Goal: Navigation & Orientation: Find specific page/section

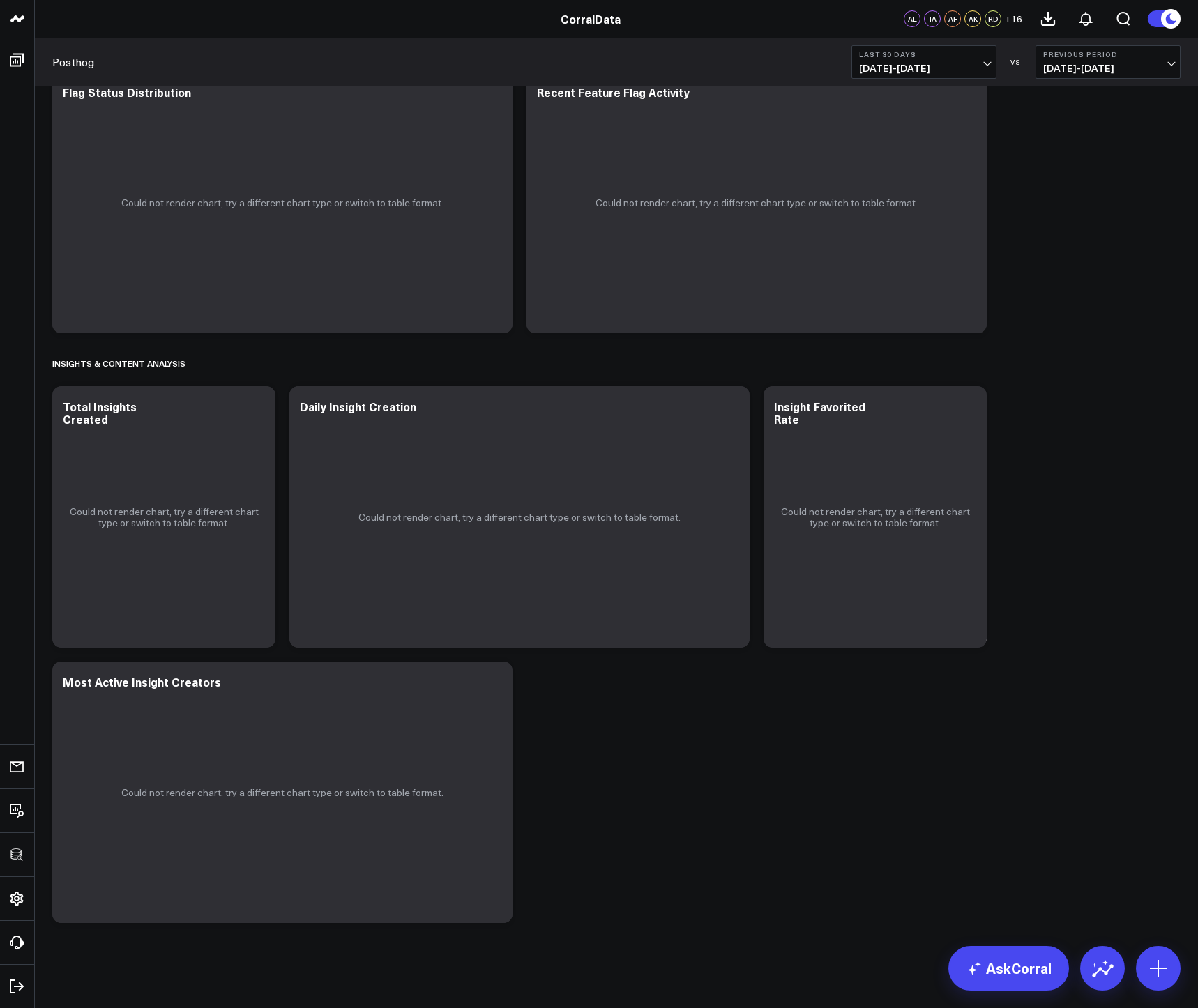
scroll to position [2111, 0]
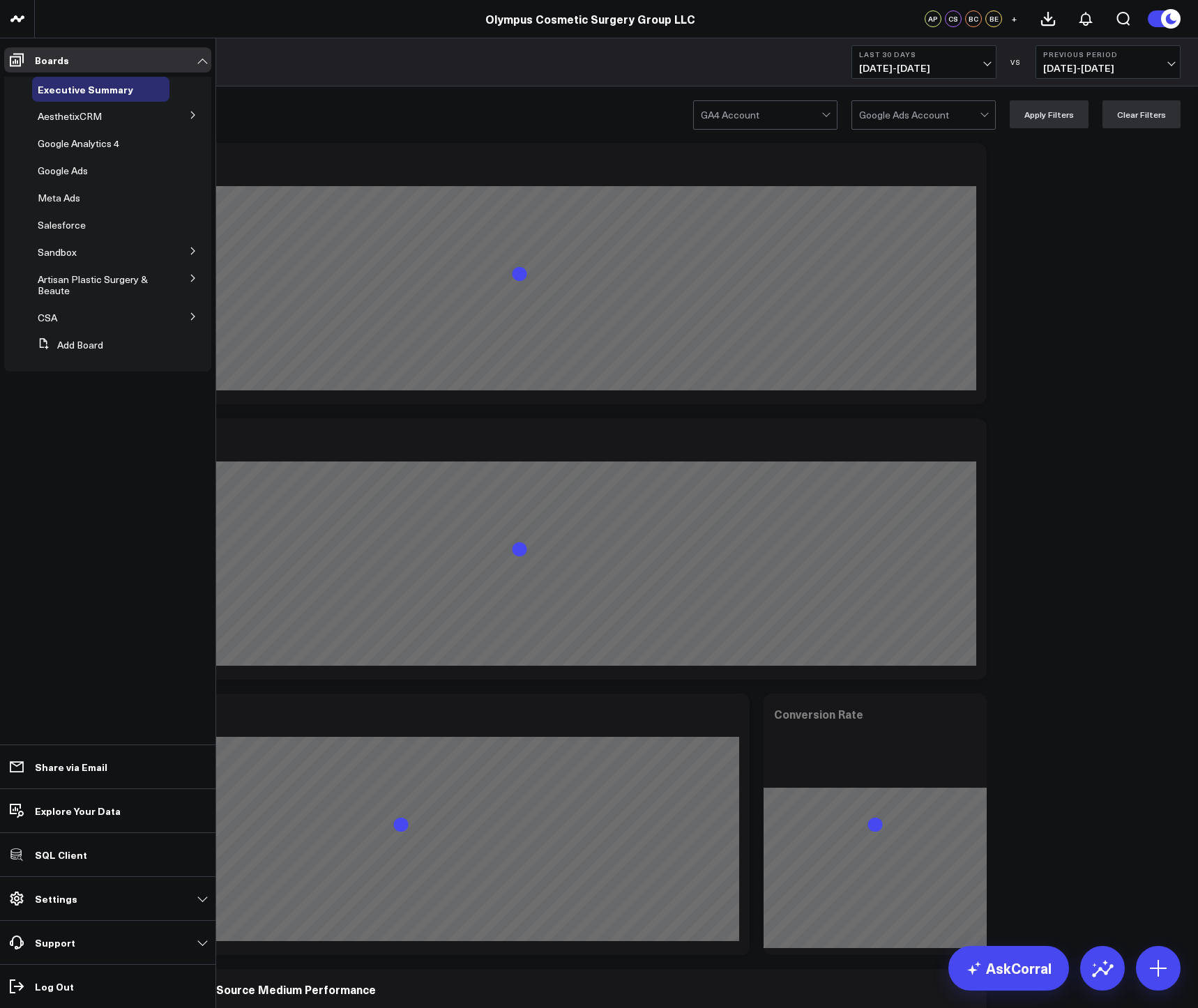
click at [190, 115] on icon at bounding box center [192, 115] width 8 height 8
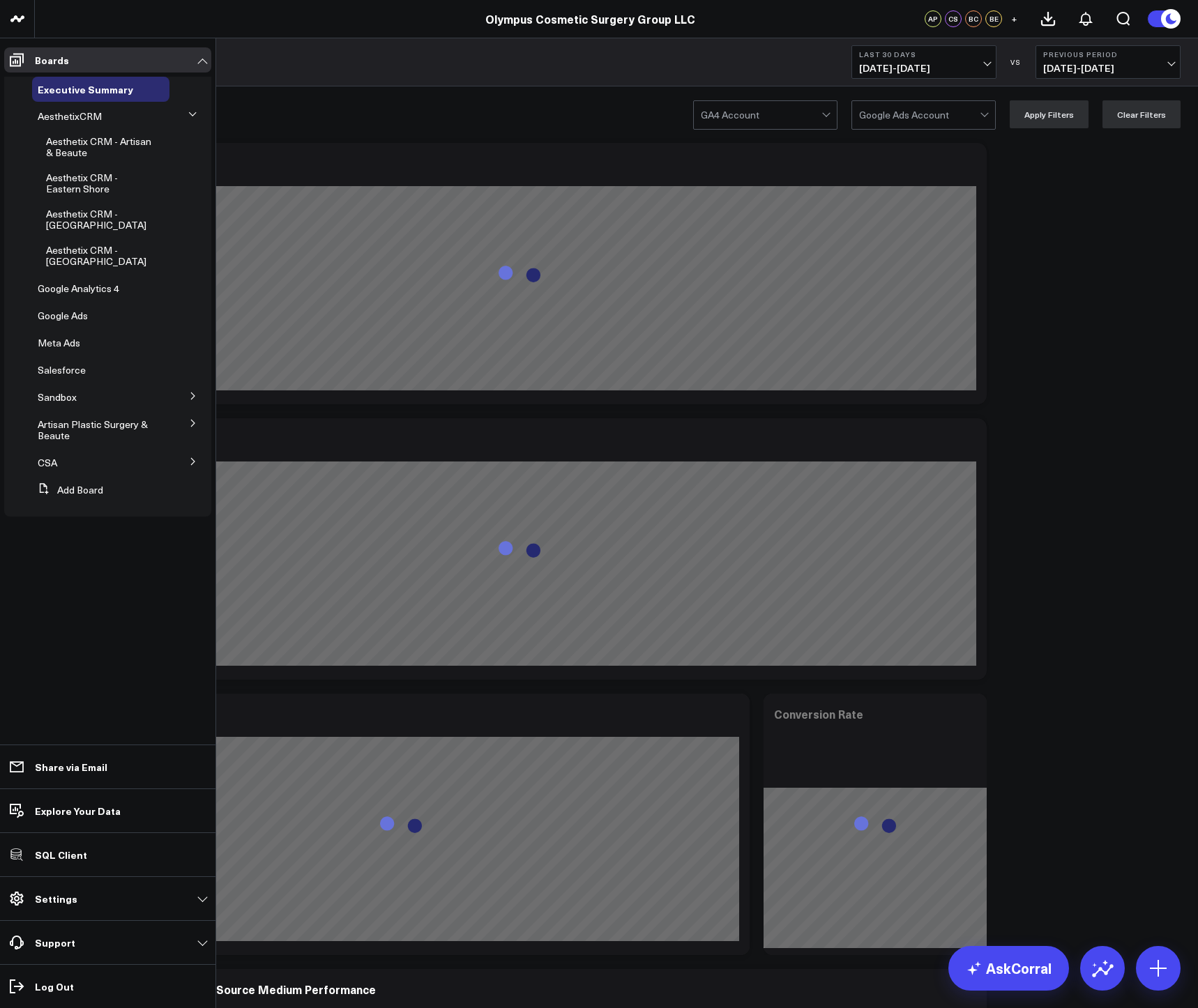
click at [192, 466] on icon at bounding box center [192, 461] width 8 height 8
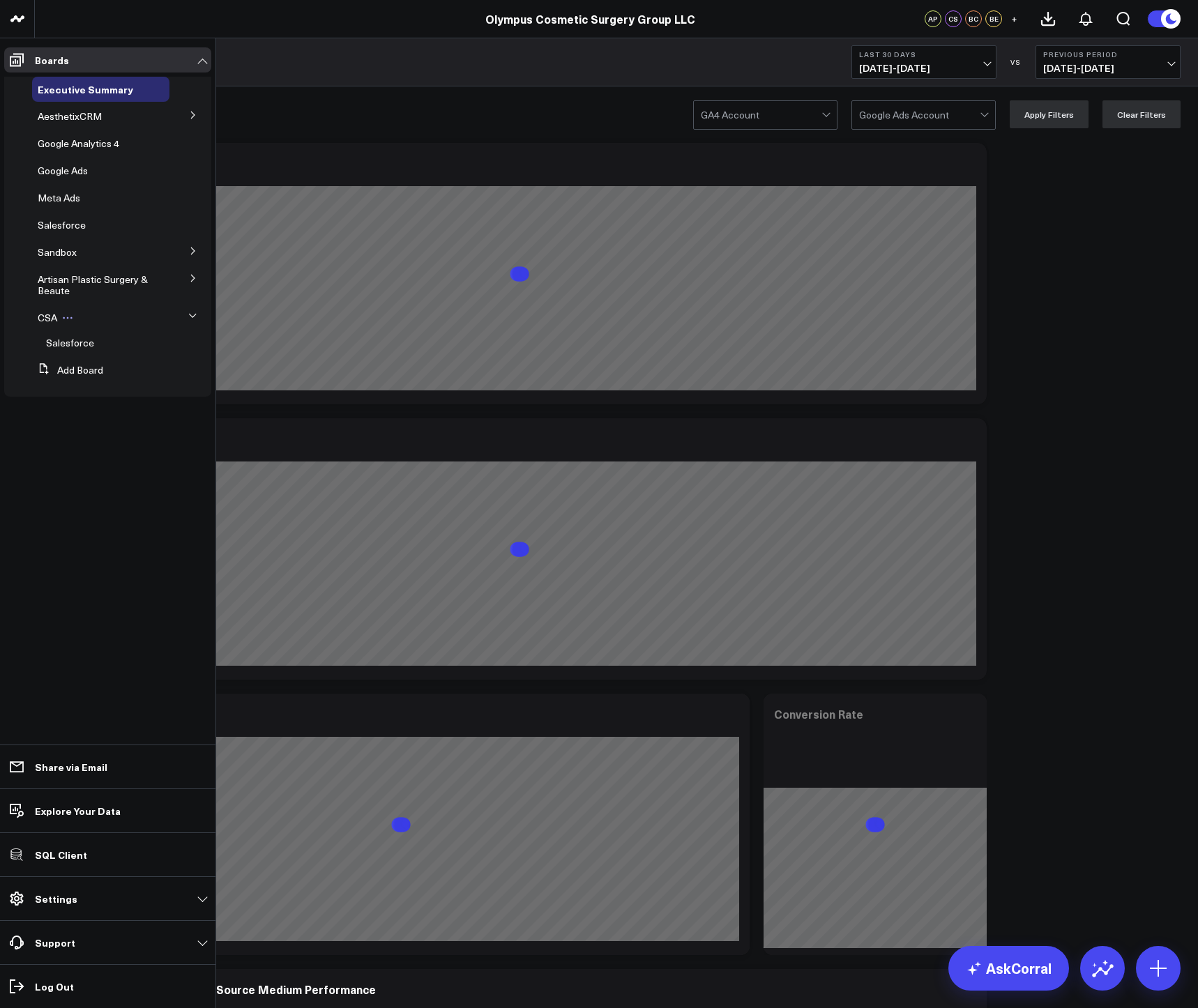
click at [42, 321] on span "CSA" at bounding box center [48, 317] width 19 height 13
